Goal: Navigation & Orientation: Find specific page/section

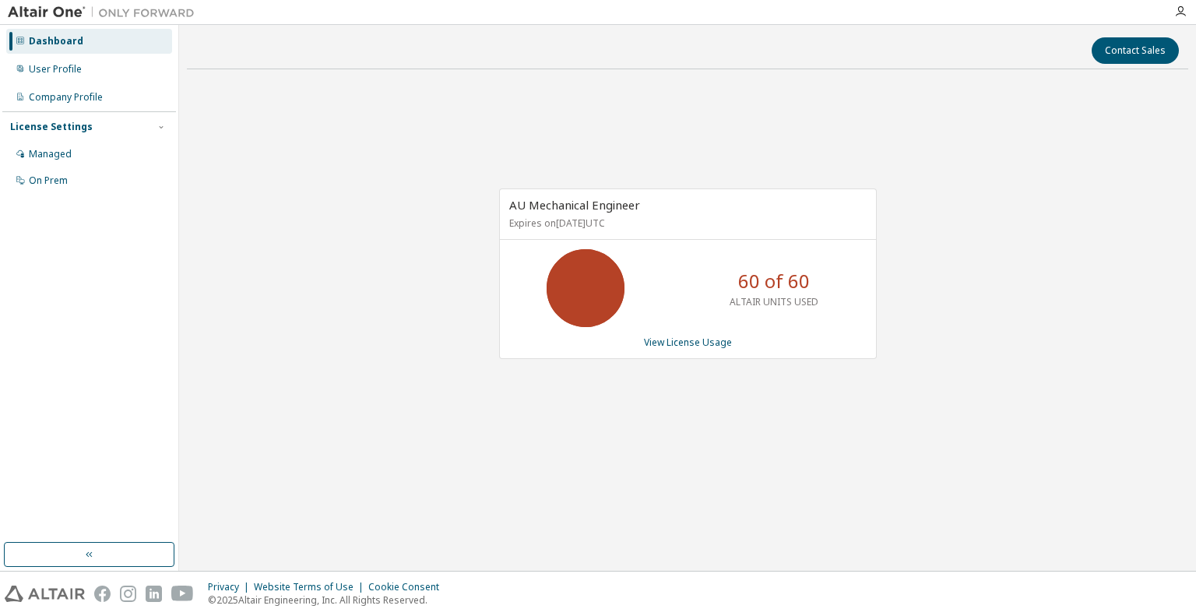
click at [905, 153] on div "AU Mechanical Engineer Expires on [DATE] UTC 60 of 60 ALTAIR UNITS USED View Li…" at bounding box center [687, 282] width 1001 height 400
